Goal: Task Accomplishment & Management: Use online tool/utility

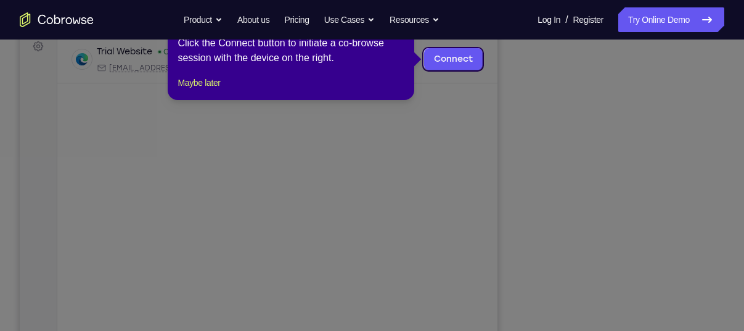
drag, startPoint x: 513, startPoint y: 197, endPoint x: 469, endPoint y: 205, distance: 44.5
click at [469, 205] on icon at bounding box center [377, 165] width 754 height 331
click at [446, 55] on link "Connect" at bounding box center [453, 59] width 59 height 22
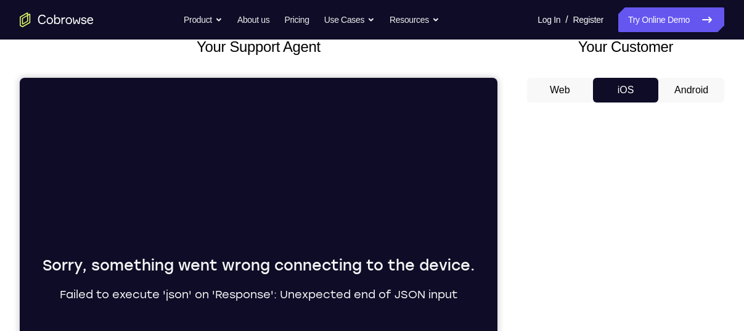
scroll to position [77, 0]
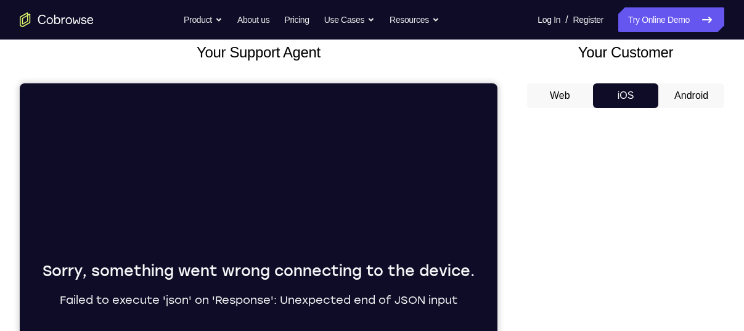
click at [691, 90] on button "Android" at bounding box center [692, 95] width 66 height 25
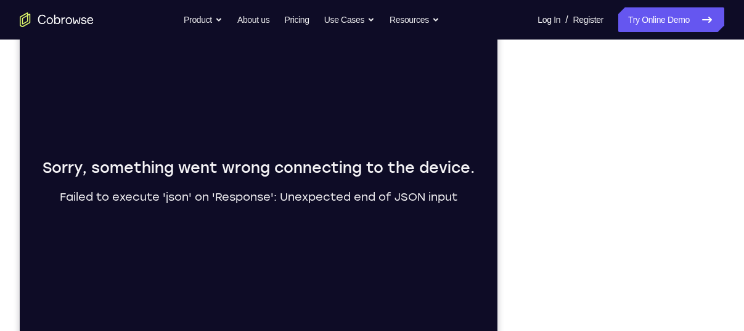
scroll to position [75, 0]
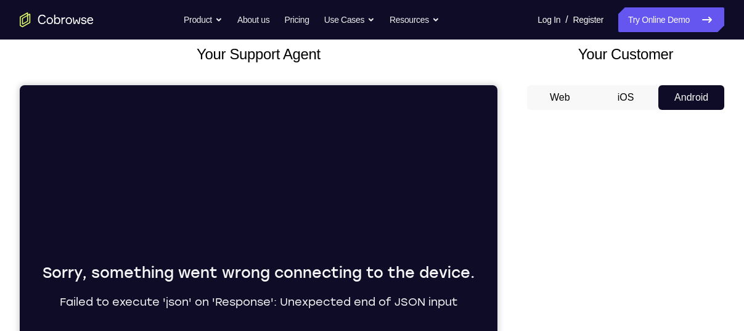
click at [577, 94] on button "Web" at bounding box center [560, 97] width 66 height 25
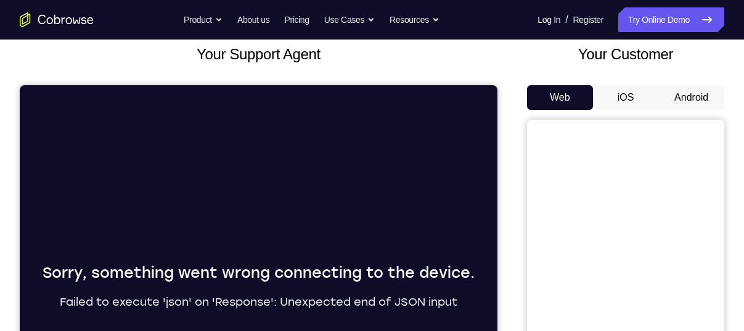
click at [712, 96] on button "Android" at bounding box center [692, 97] width 66 height 25
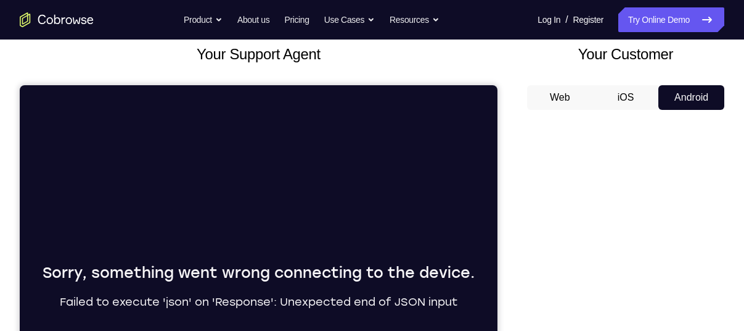
click at [553, 83] on div "Your Customer Web iOS Android" at bounding box center [625, 271] width 197 height 456
click at [561, 96] on button "Web" at bounding box center [560, 97] width 66 height 25
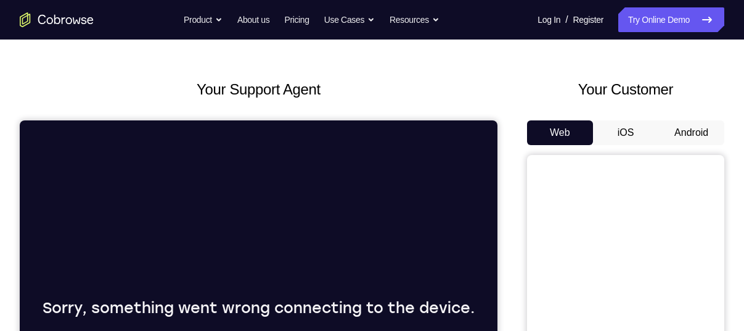
scroll to position [0, 0]
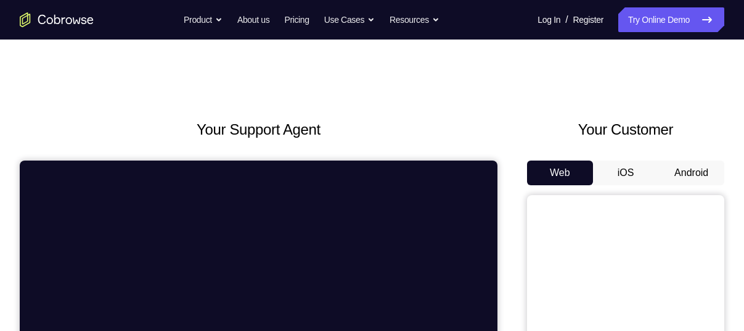
click at [620, 177] on button "iOS" at bounding box center [626, 172] width 66 height 25
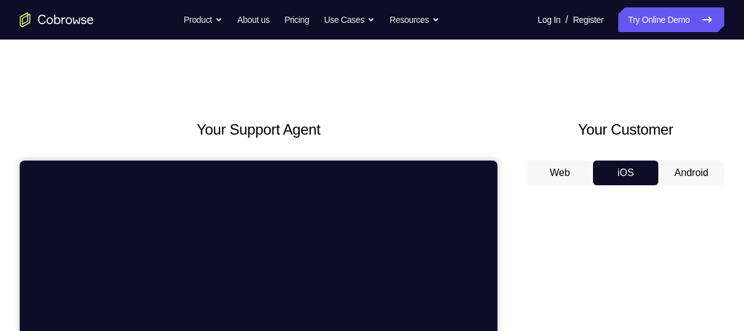
click at [678, 175] on button "Android" at bounding box center [692, 172] width 66 height 25
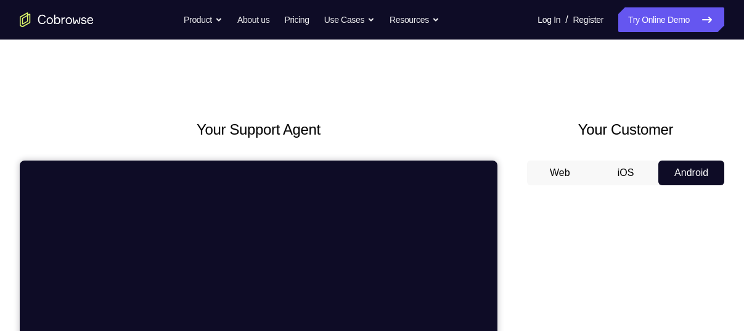
click at [636, 175] on button "iOS" at bounding box center [626, 172] width 66 height 25
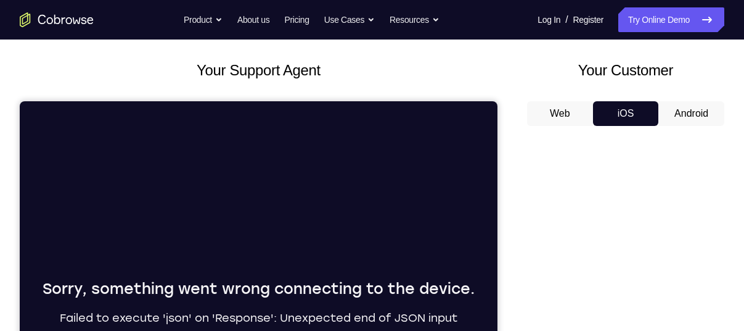
scroll to position [59, 0]
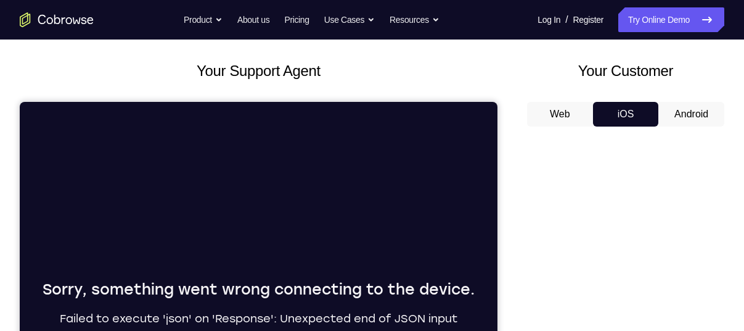
click at [693, 114] on button "Android" at bounding box center [692, 114] width 66 height 25
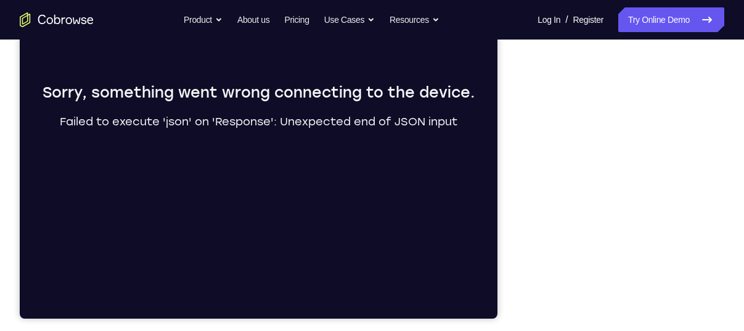
scroll to position [256, 0]
